Goal: Task Accomplishment & Management: Complete application form

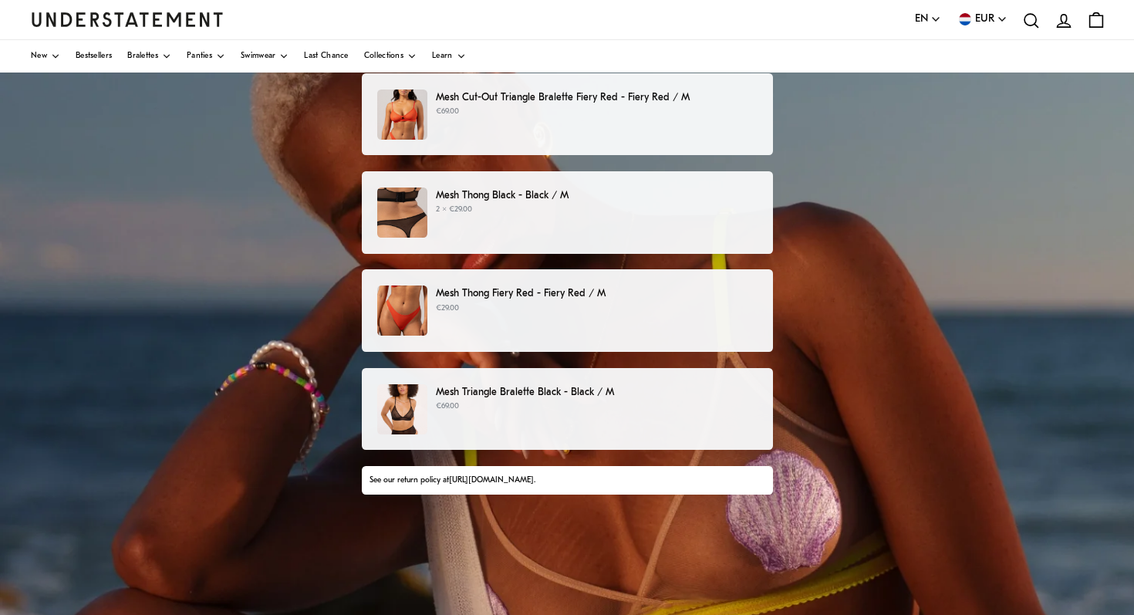
scroll to position [202, 0]
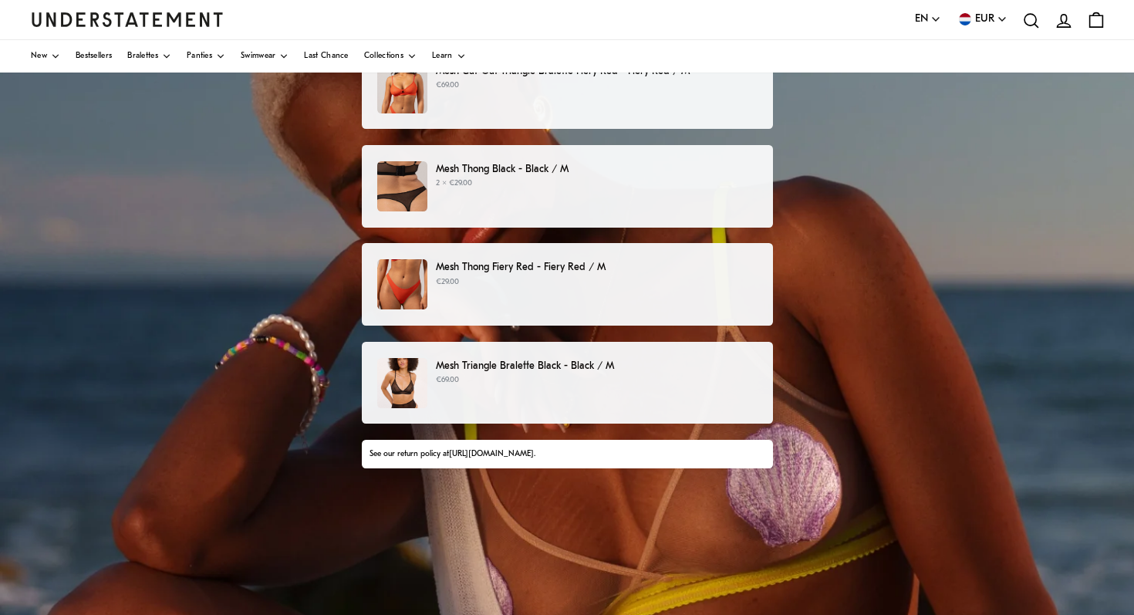
click at [631, 376] on p "€69.00" at bounding box center [596, 380] width 321 height 12
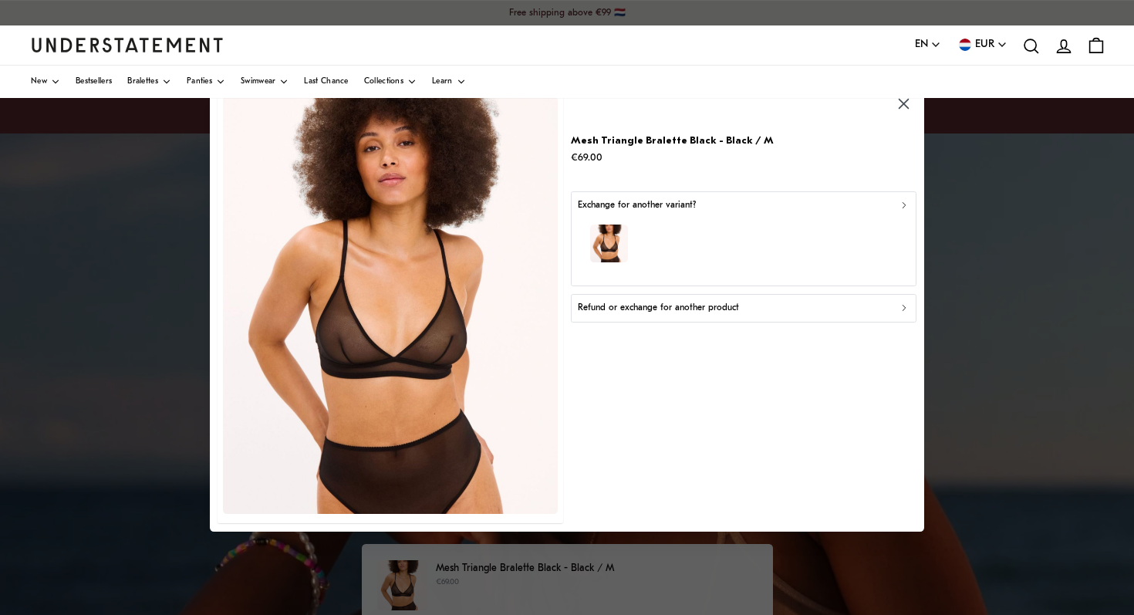
click at [659, 310] on p "Refund or exchange for another product" at bounding box center [658, 308] width 161 height 15
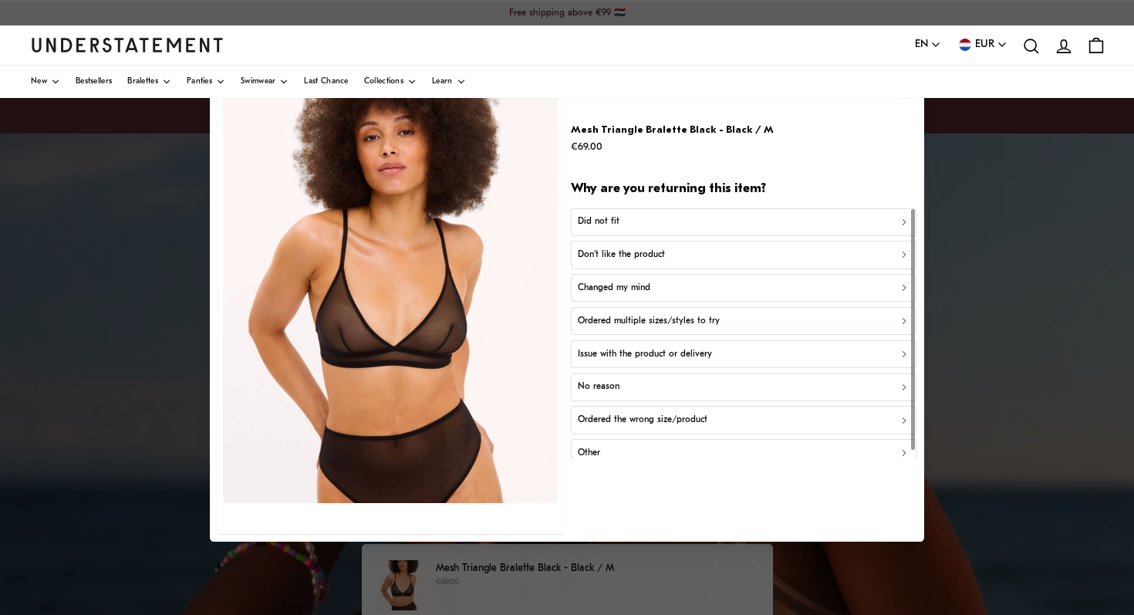
click at [656, 292] on div "Changed my mind" at bounding box center [744, 288] width 332 height 15
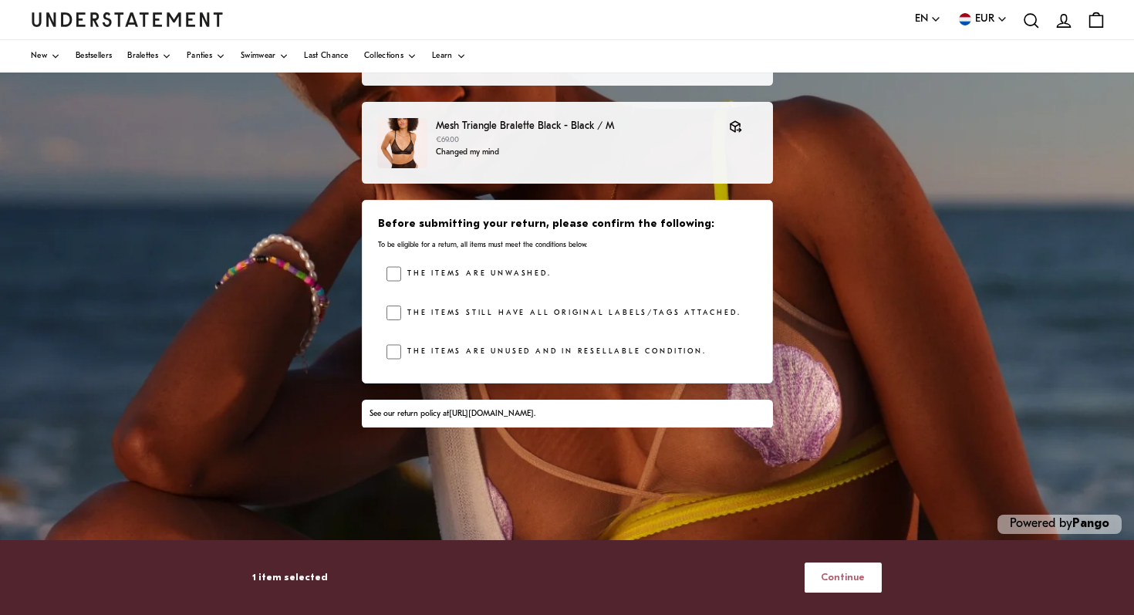
scroll to position [290, 0]
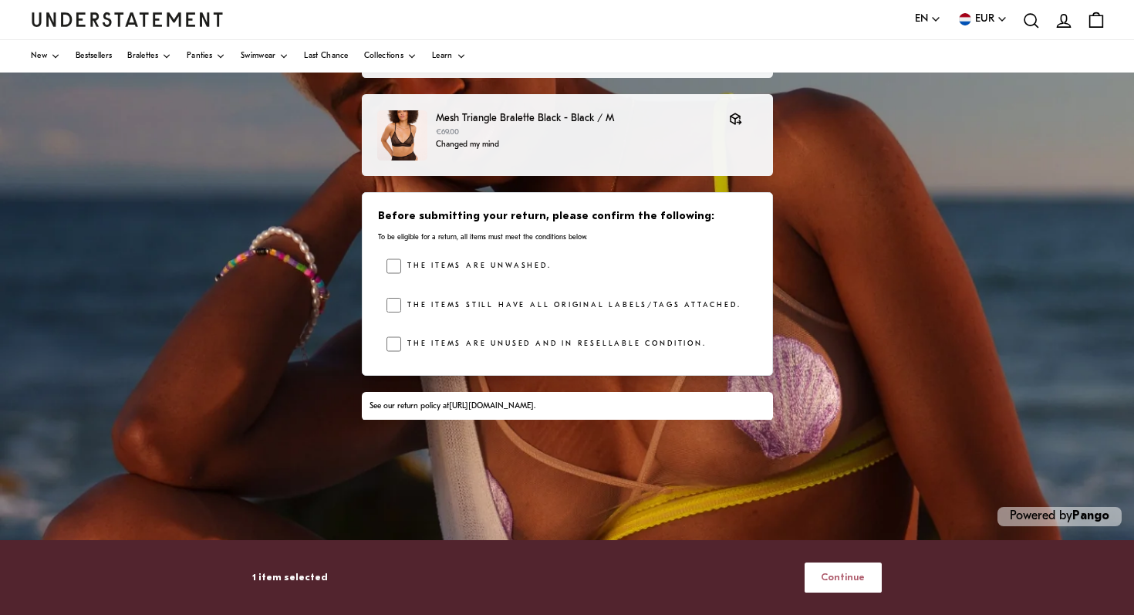
click at [856, 583] on span "Continue" at bounding box center [843, 577] width 44 height 29
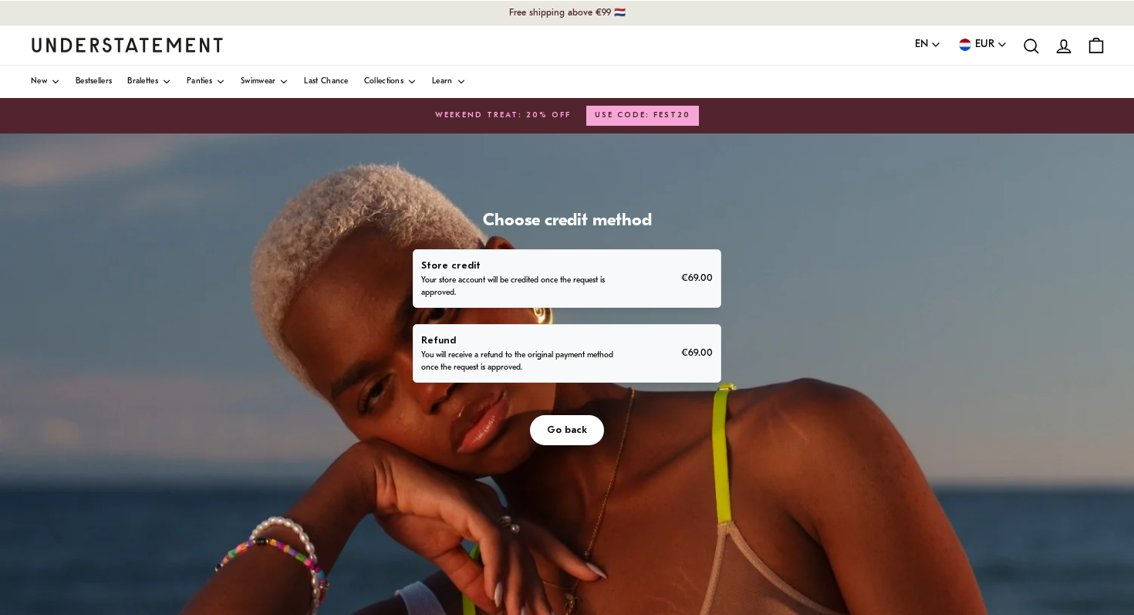
click at [613, 350] on p "You will receive a refund to the original payment method once the request is ap…" at bounding box center [518, 361] width 195 height 25
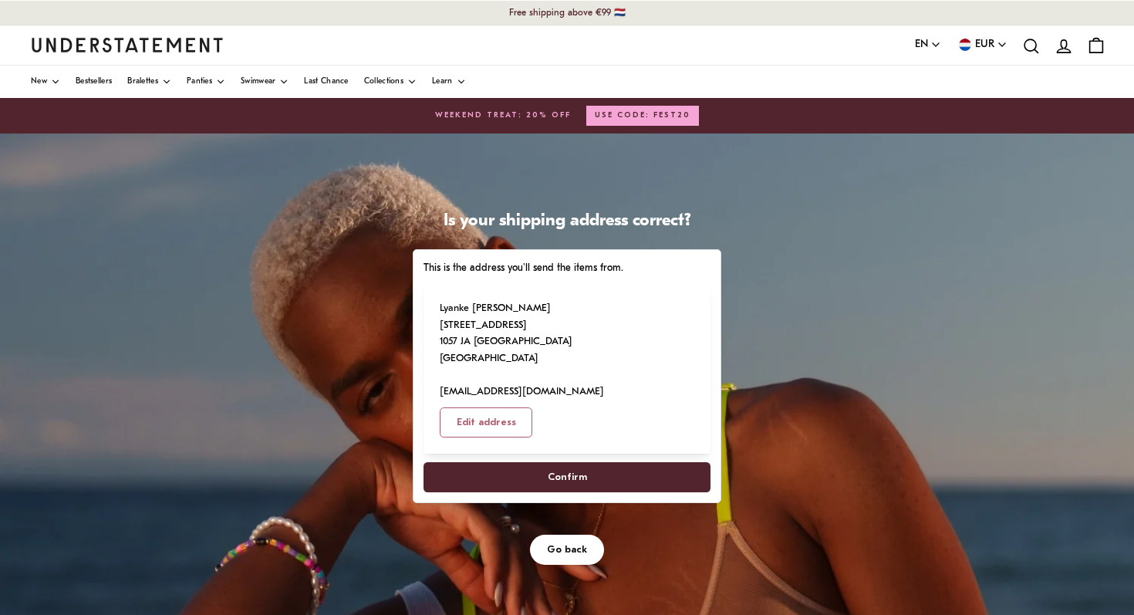
click at [522, 463] on span "Confirm" at bounding box center [567, 477] width 253 height 29
select select "**"
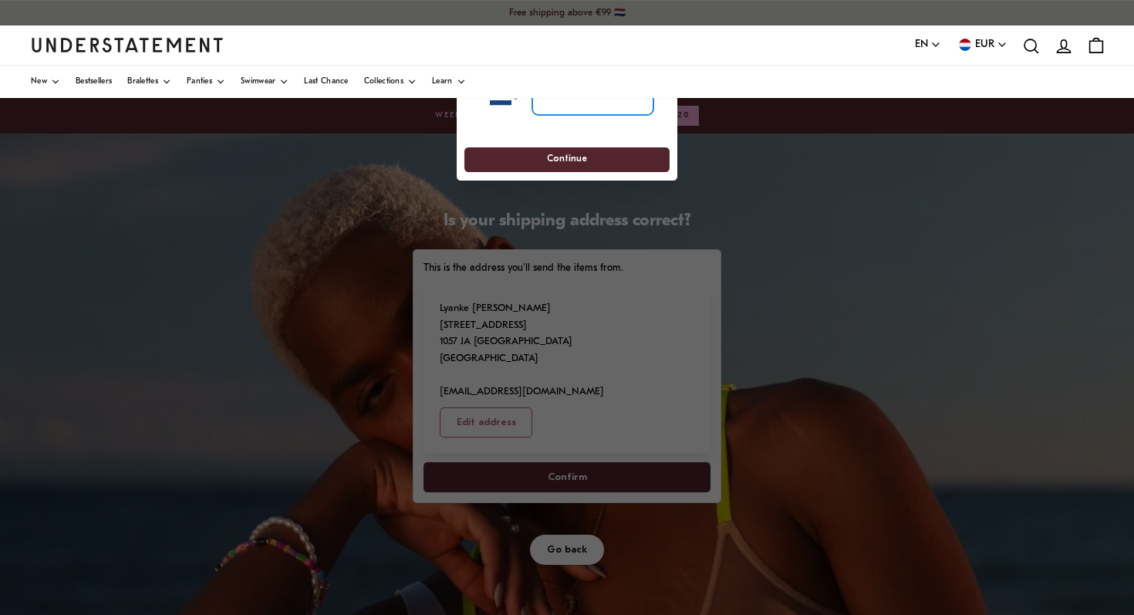
click at [594, 111] on input "tel" at bounding box center [592, 98] width 121 height 34
click at [562, 107] on input "tel" at bounding box center [592, 98] width 121 height 34
type input "*********"
click at [572, 153] on span "Continue" at bounding box center [567, 160] width 40 height 24
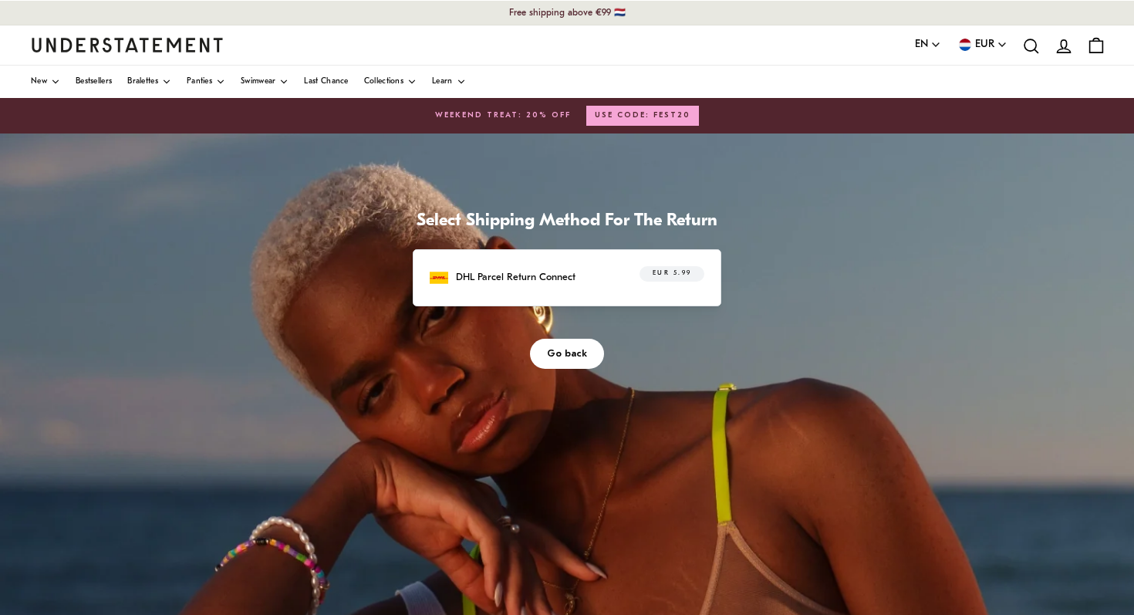
click at [530, 283] on p "DHL Parcel Return Connect" at bounding box center [516, 277] width 120 height 16
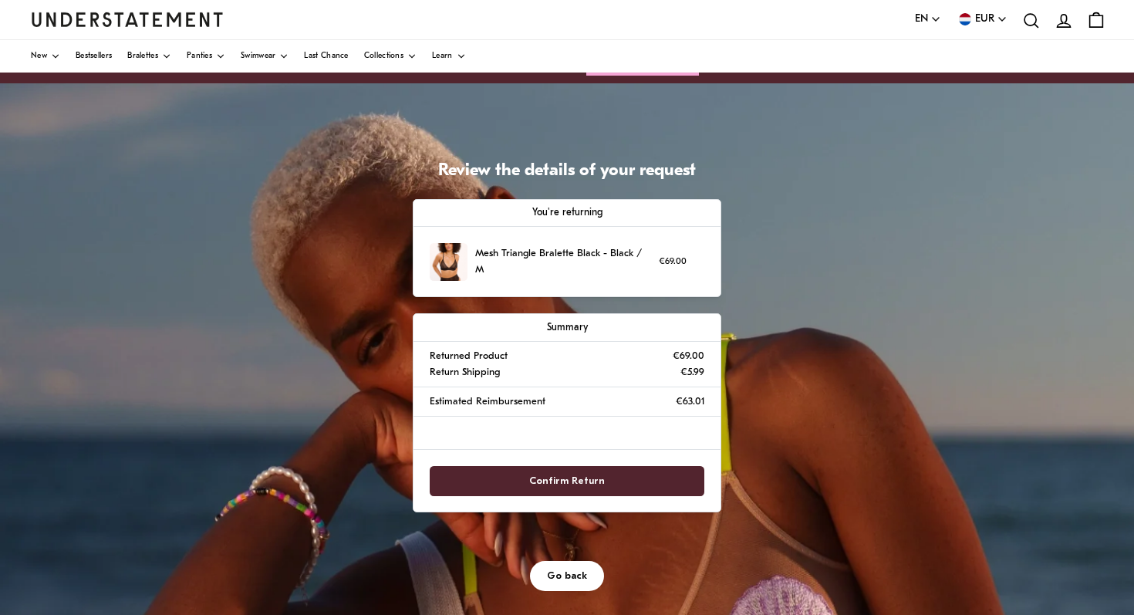
scroll to position [70, 0]
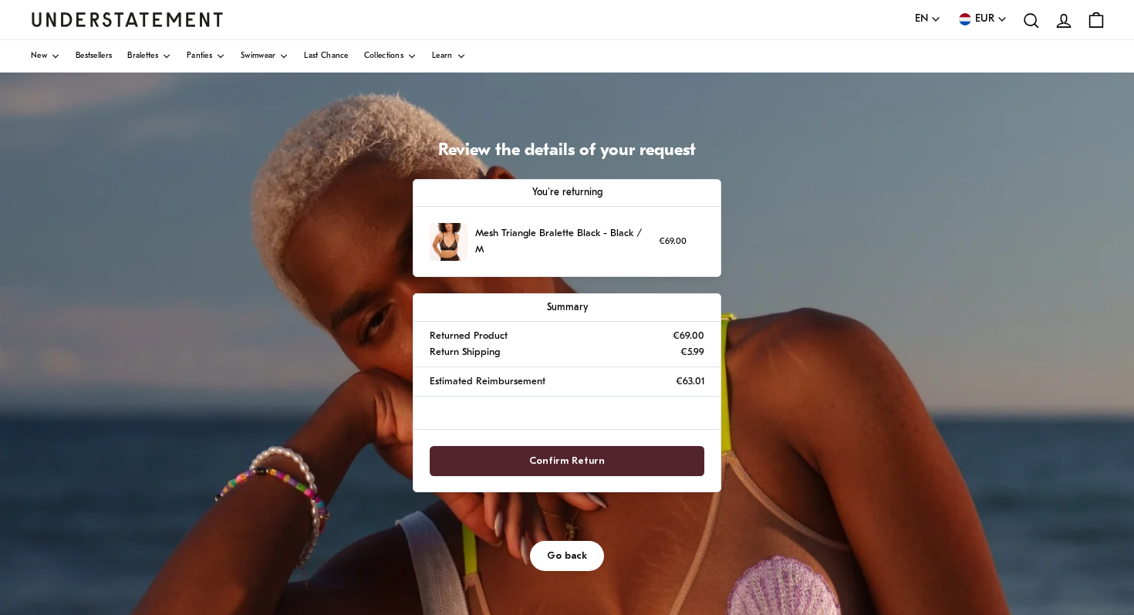
click at [600, 457] on span "Confirm Return" at bounding box center [567, 461] width 76 height 29
